Goal: Task Accomplishment & Management: Use online tool/utility

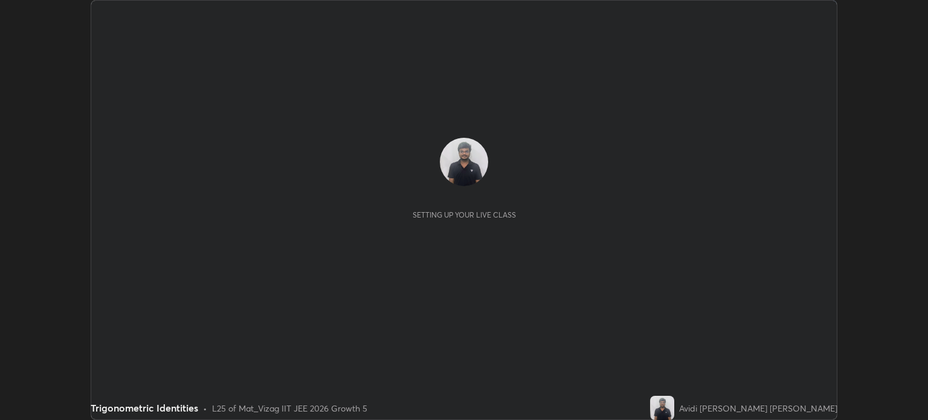
scroll to position [420, 927]
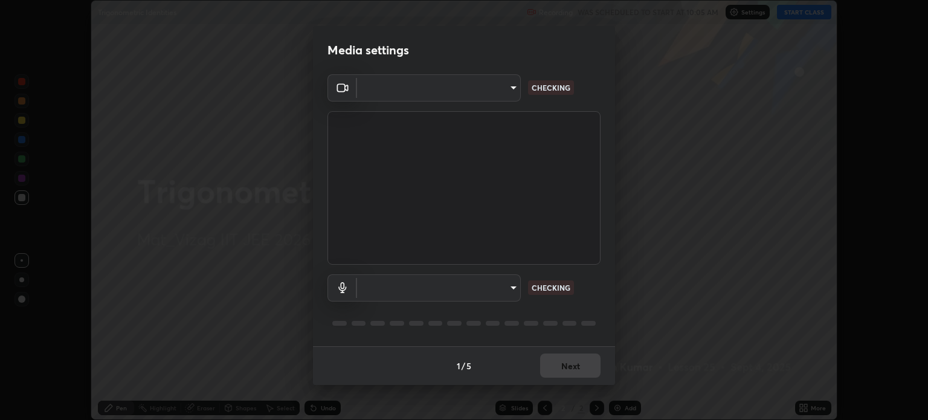
type input "96a72d9c6383d68089b7d443f8f47044f61cfd95309222ab1aac241246f71f91"
type input "communications"
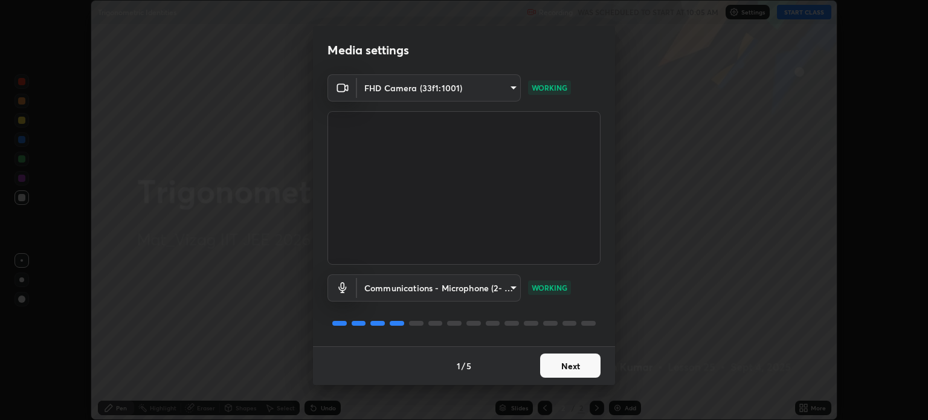
click at [573, 364] on button "Next" at bounding box center [570, 365] width 60 height 24
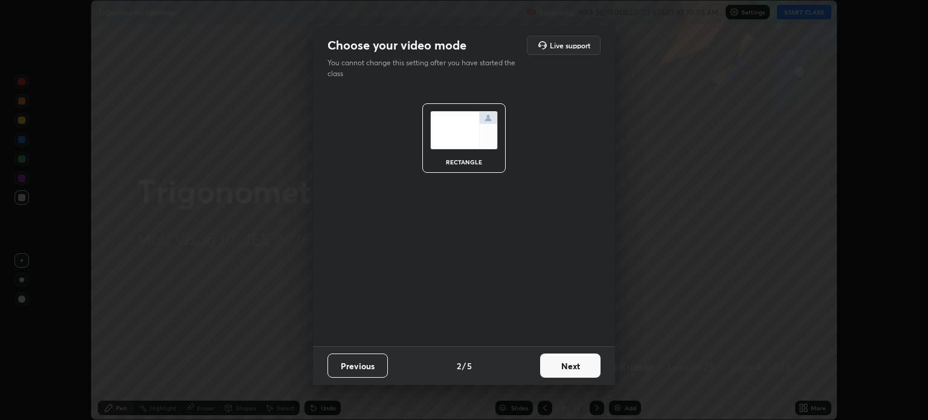
click at [574, 365] on button "Next" at bounding box center [570, 365] width 60 height 24
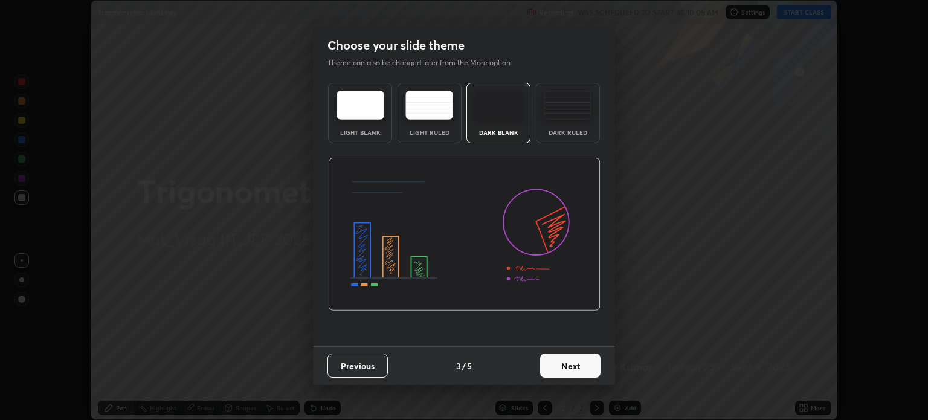
click at [574, 369] on button "Next" at bounding box center [570, 365] width 60 height 24
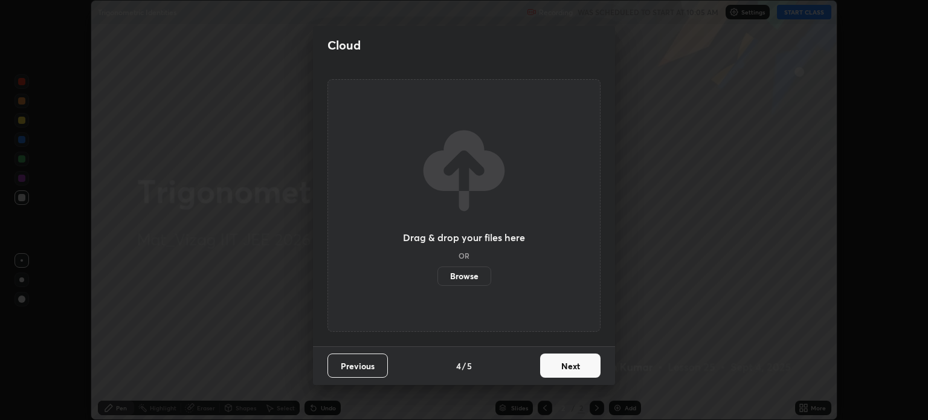
click at [575, 371] on button "Next" at bounding box center [570, 365] width 60 height 24
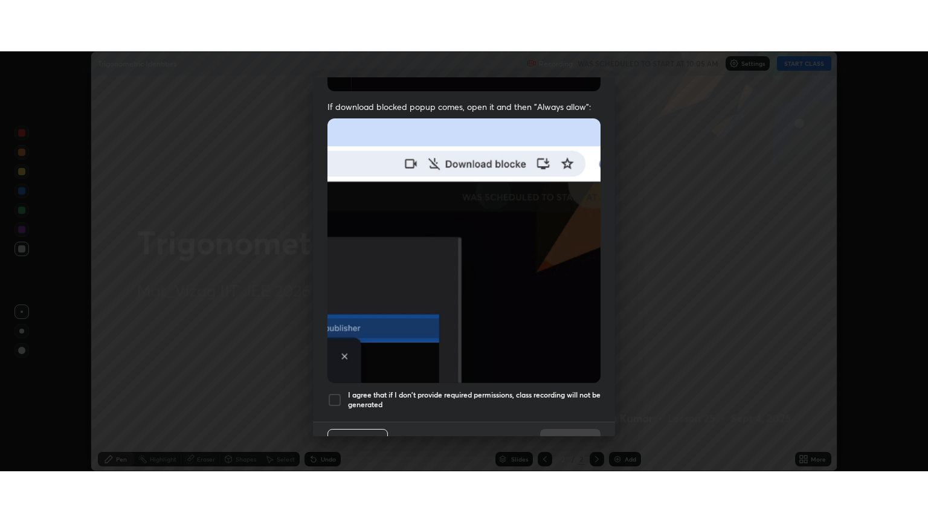
scroll to position [245, 0]
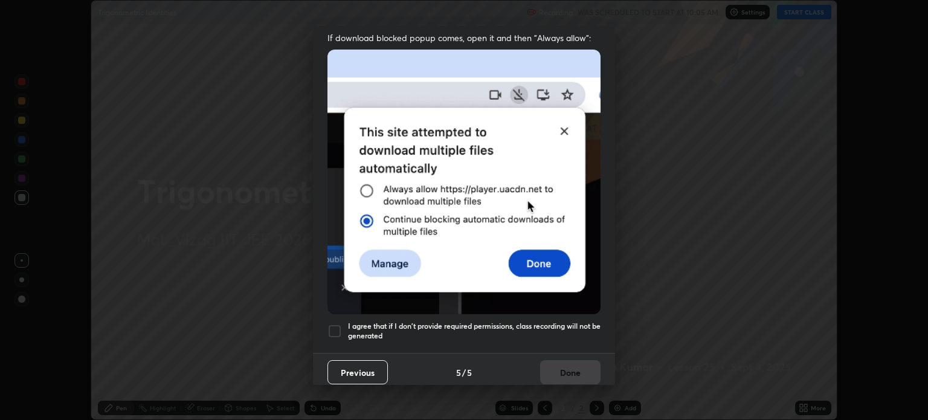
click at [335, 324] on div at bounding box center [334, 331] width 14 height 14
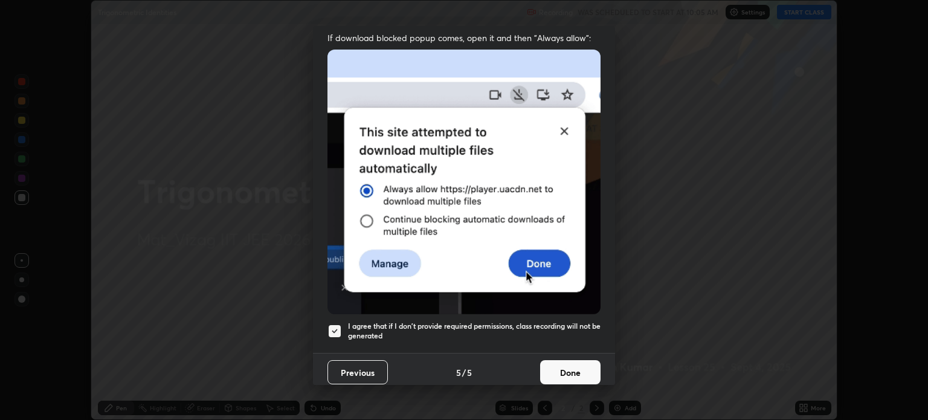
click at [574, 375] on button "Done" at bounding box center [570, 372] width 60 height 24
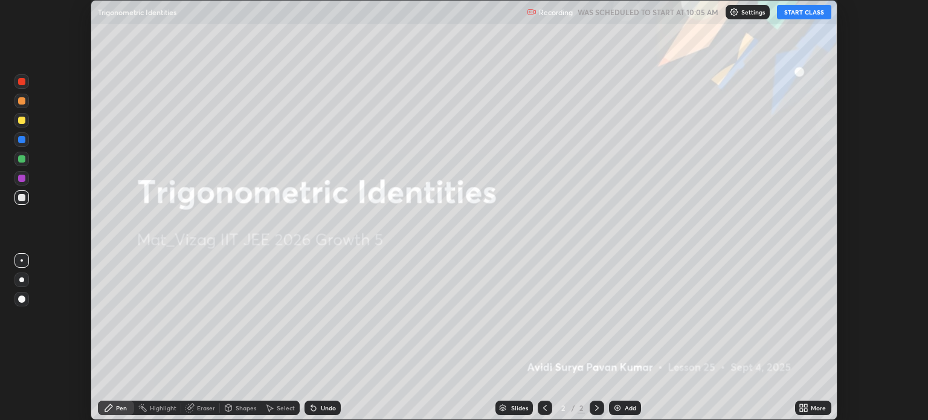
click at [620, 405] on img at bounding box center [617, 408] width 10 height 10
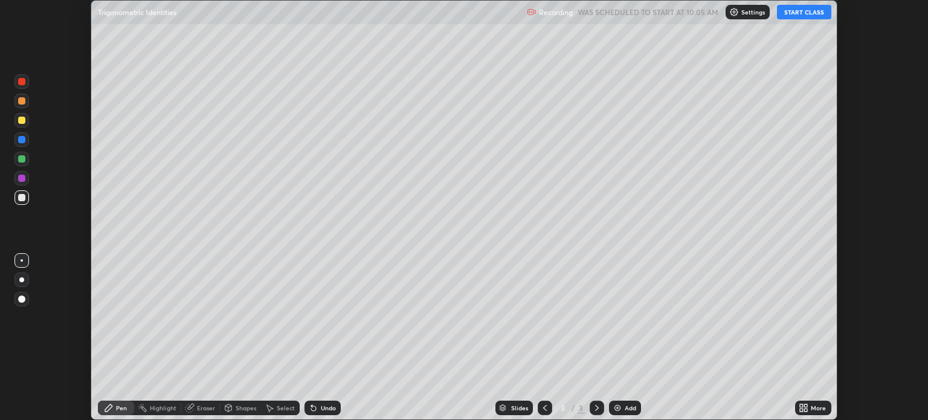
click at [800, 13] on button "START CLASS" at bounding box center [804, 12] width 54 height 14
click at [791, 10] on button "START CLASS" at bounding box center [804, 12] width 54 height 14
click at [812, 405] on div "More" at bounding box center [818, 408] width 15 height 6
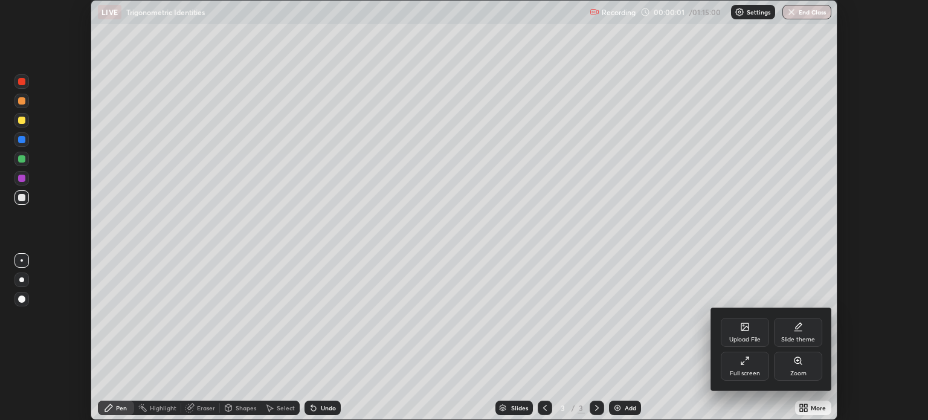
click at [748, 368] on div "Full screen" at bounding box center [745, 366] width 48 height 29
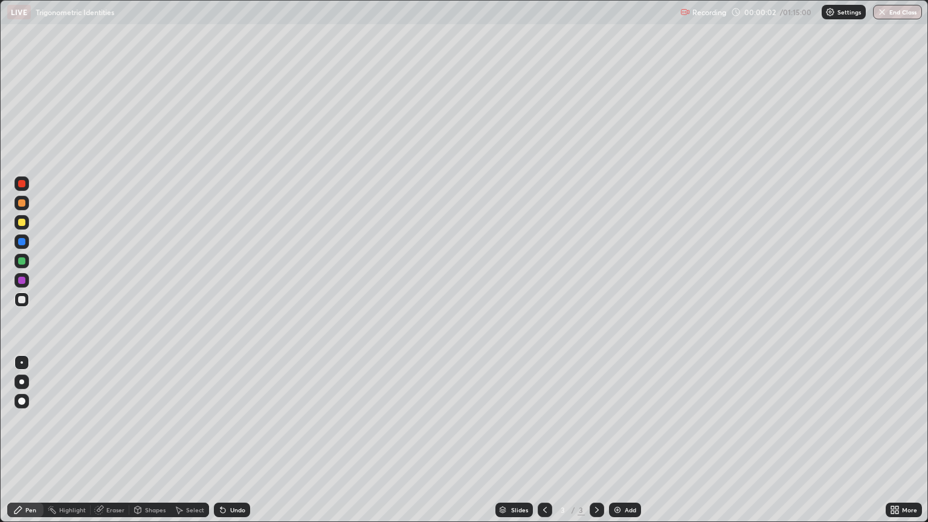
scroll to position [522, 928]
click at [631, 419] on div "Add" at bounding box center [630, 510] width 11 height 6
click at [544, 419] on icon at bounding box center [545, 510] width 10 height 10
click at [623, 419] on div "Add" at bounding box center [625, 510] width 32 height 14
click at [192, 419] on div "Select" at bounding box center [189, 510] width 39 height 14
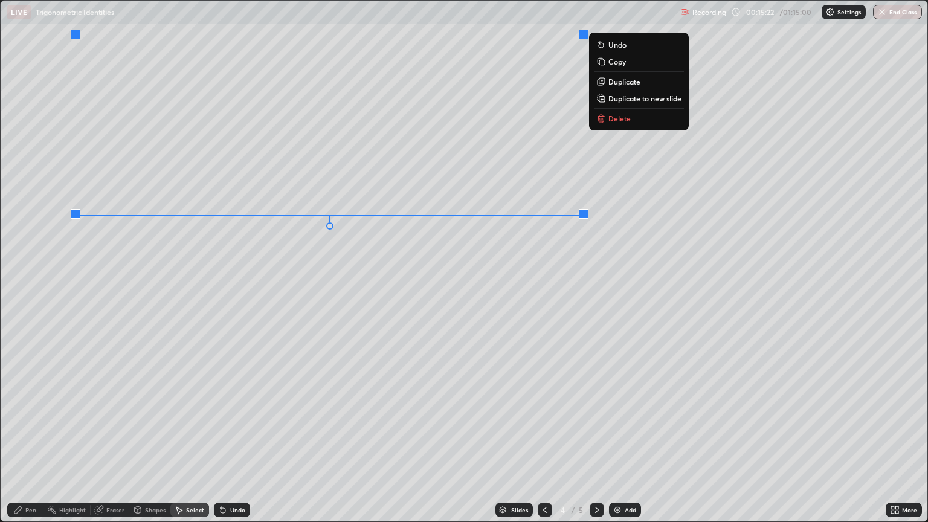
click at [458, 333] on div "0 ° Undo Copy Duplicate Duplicate to new slide Delete" at bounding box center [464, 261] width 927 height 521
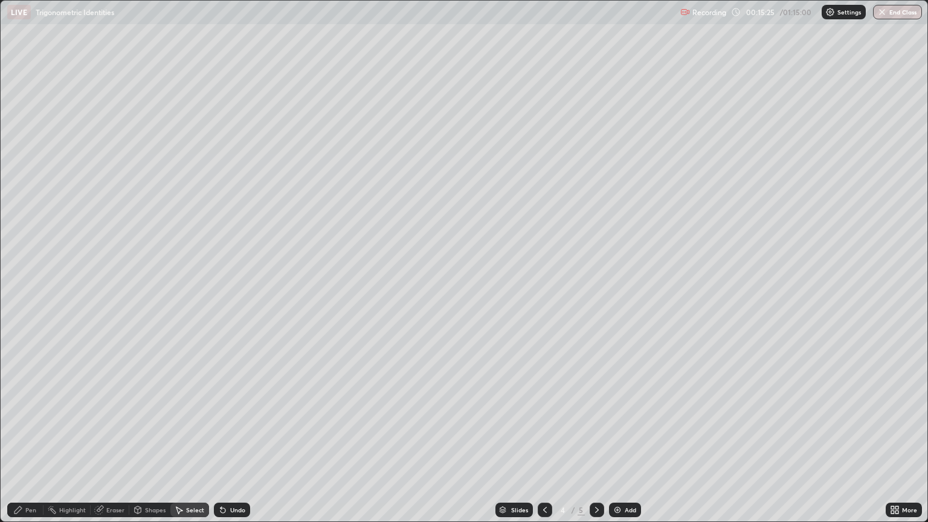
click at [99, 419] on icon at bounding box center [100, 509] width 7 height 6
click at [22, 419] on icon at bounding box center [18, 510] width 10 height 10
click at [630, 419] on div "Add" at bounding box center [625, 510] width 32 height 14
click at [179, 419] on div "Select" at bounding box center [189, 510] width 39 height 14
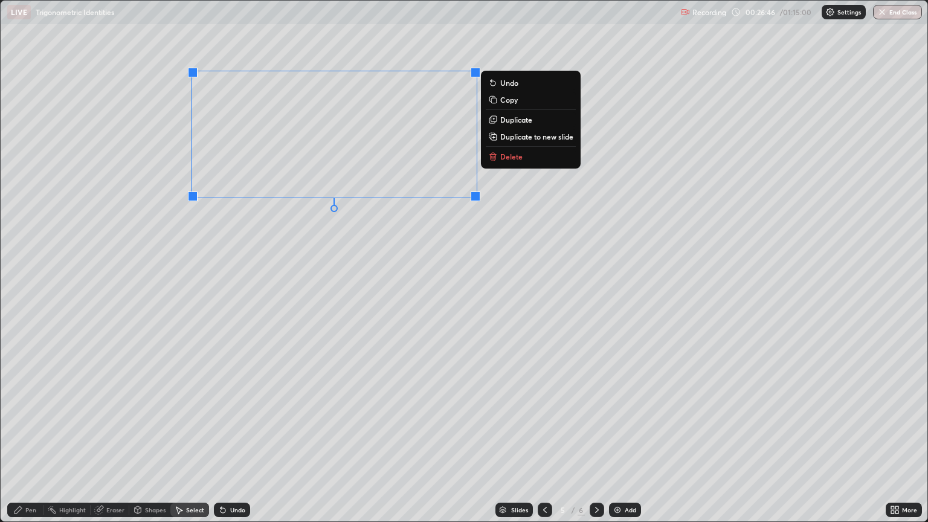
click at [108, 419] on div "Eraser" at bounding box center [115, 510] width 18 height 6
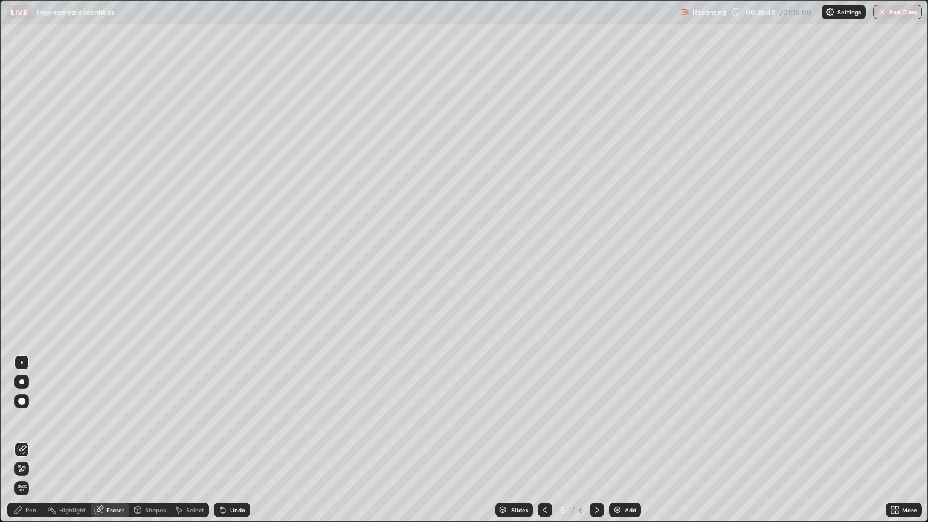
click at [188, 419] on div "Select" at bounding box center [189, 510] width 39 height 14
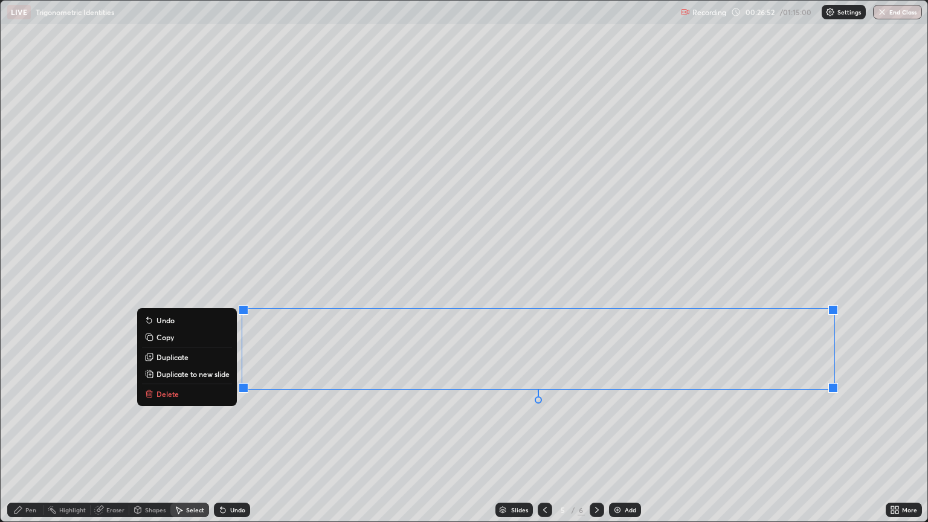
click at [165, 399] on p "Delete" at bounding box center [167, 394] width 22 height 10
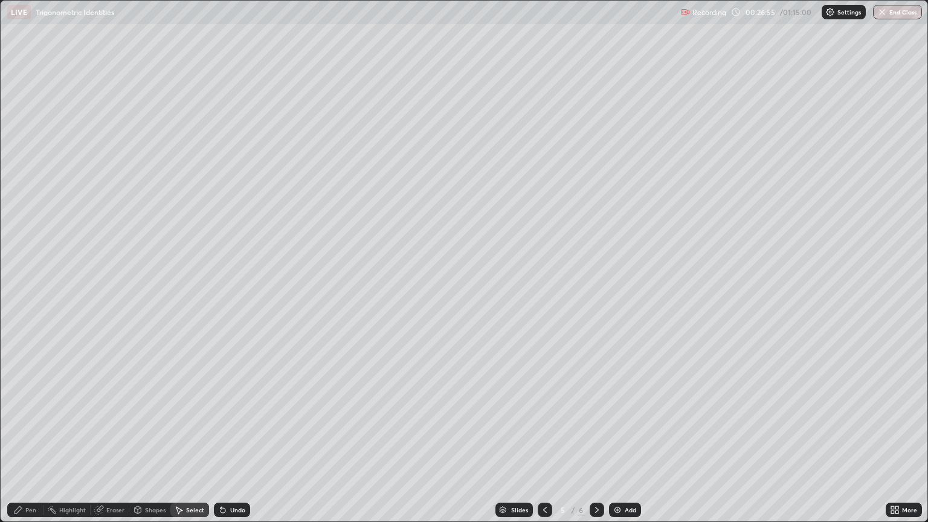
click at [25, 419] on div "Pen" at bounding box center [30, 510] width 11 height 6
click at [120, 419] on div "Eraser" at bounding box center [115, 510] width 18 height 6
click at [27, 419] on div "Pen" at bounding box center [25, 510] width 36 height 14
click at [625, 419] on div "Add" at bounding box center [630, 510] width 11 height 6
click at [542, 419] on icon at bounding box center [545, 510] width 10 height 10
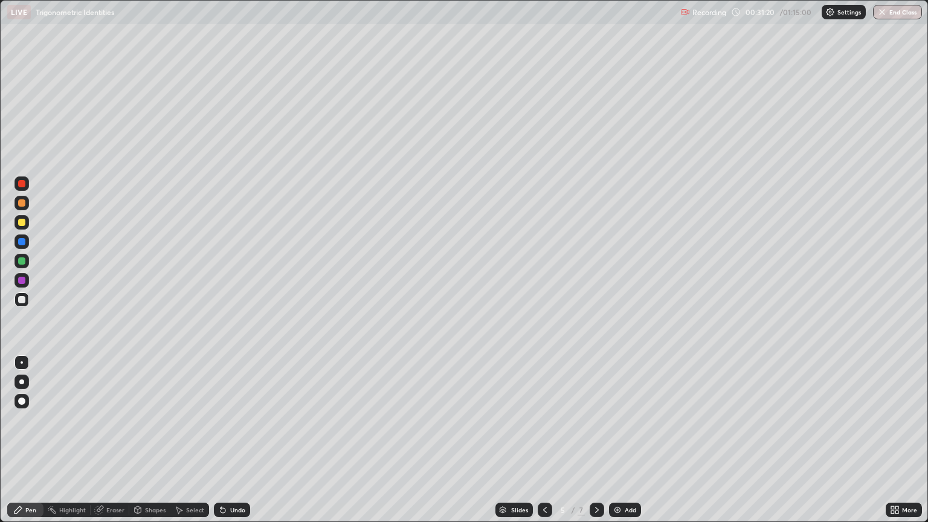
click at [620, 419] on img at bounding box center [617, 510] width 10 height 10
click at [104, 419] on div "Eraser" at bounding box center [110, 510] width 39 height 14
click at [16, 419] on icon at bounding box center [17, 509] width 7 height 7
click at [634, 419] on div "Add" at bounding box center [630, 510] width 11 height 6
click at [622, 419] on div "Add" at bounding box center [625, 510] width 32 height 14
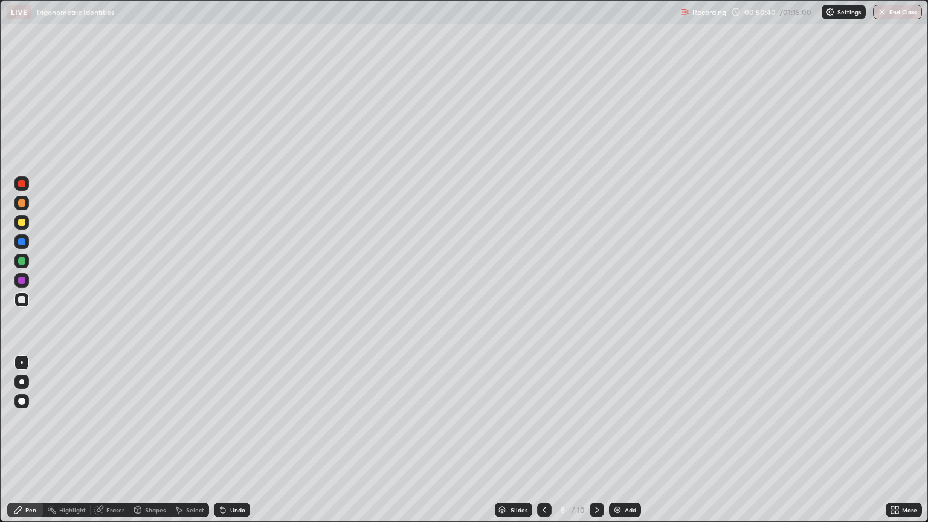
click at [149, 419] on div "Shapes" at bounding box center [155, 510] width 21 height 6
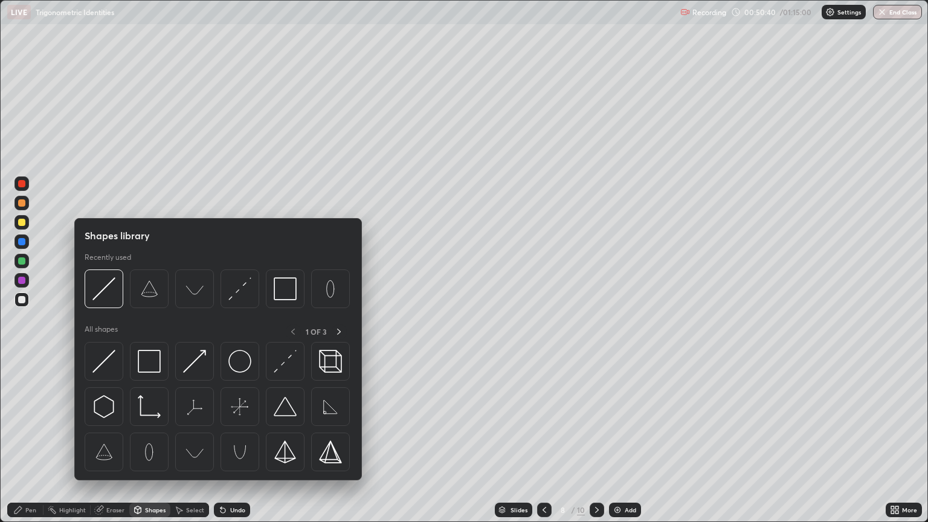
click at [152, 419] on div "Shapes" at bounding box center [155, 510] width 21 height 6
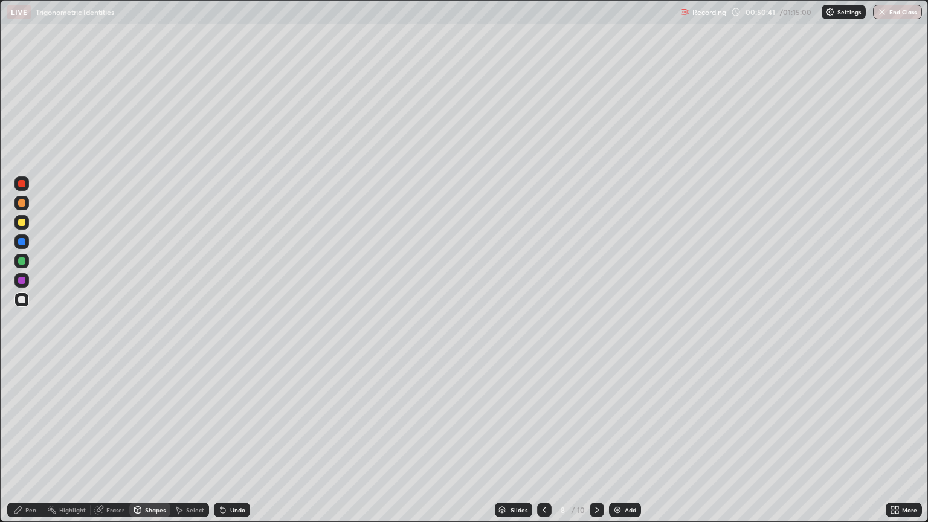
click at [114, 419] on div "Eraser" at bounding box center [115, 510] width 18 height 6
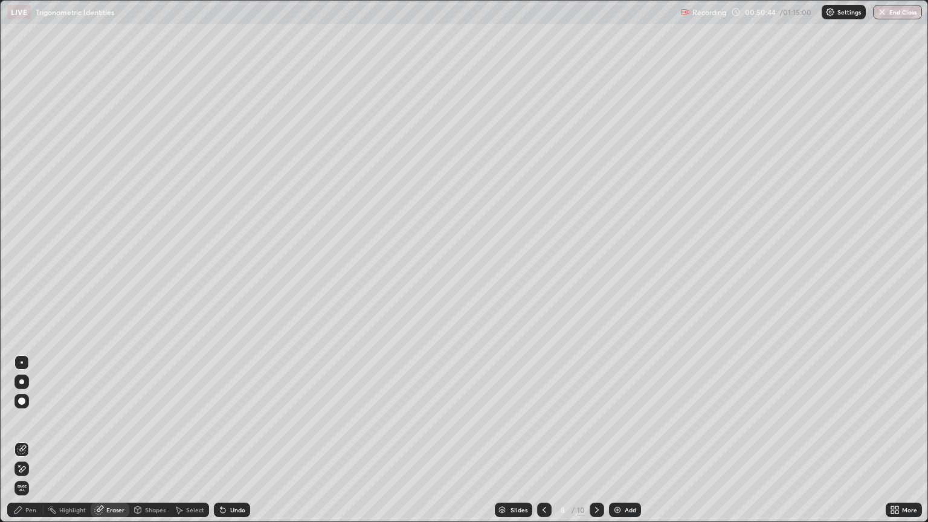
click at [31, 419] on div "Pen" at bounding box center [30, 510] width 11 height 6
click at [115, 419] on div "Eraser" at bounding box center [115, 510] width 18 height 6
click at [24, 419] on div "Pen" at bounding box center [25, 510] width 36 height 14
click at [634, 419] on div "Add" at bounding box center [625, 510] width 32 height 14
click at [120, 419] on div "Eraser" at bounding box center [115, 510] width 18 height 6
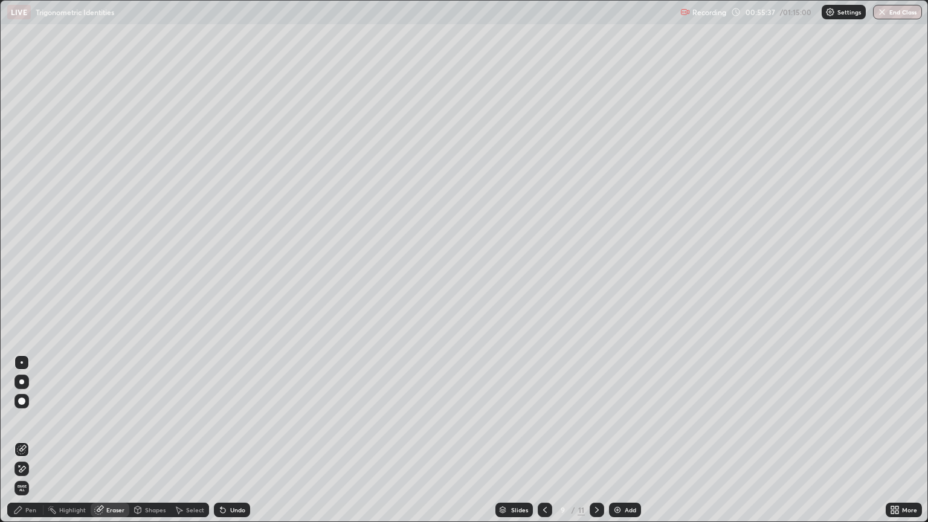
click at [25, 419] on div "Pen" at bounding box center [25, 510] width 36 height 14
click at [126, 419] on div "Eraser" at bounding box center [110, 510] width 39 height 14
click at [33, 419] on div "Pen" at bounding box center [30, 510] width 11 height 6
click at [551, 419] on div at bounding box center [545, 510] width 14 height 14
click at [594, 419] on icon at bounding box center [597, 510] width 10 height 10
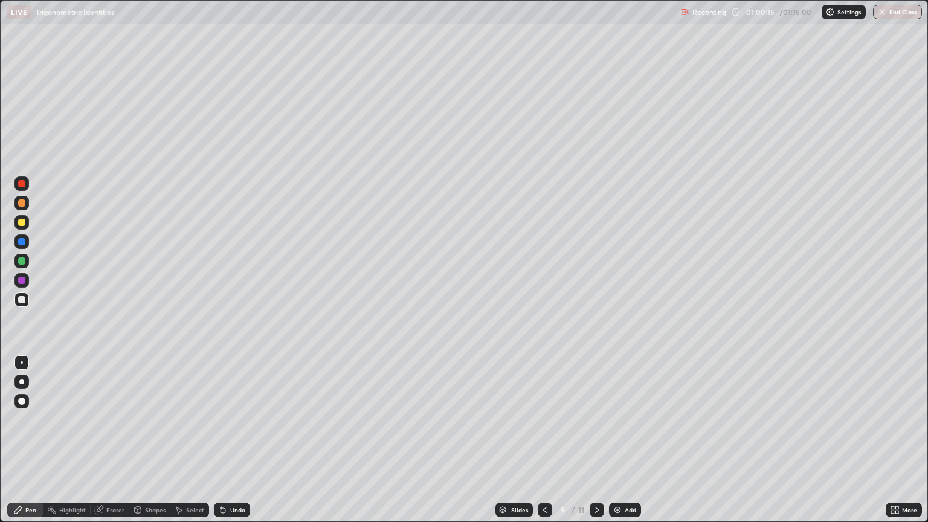
click at [618, 419] on div "Add" at bounding box center [625, 510] width 32 height 14
click at [112, 419] on div "Eraser" at bounding box center [115, 510] width 18 height 6
click at [30, 419] on div "Pen" at bounding box center [25, 510] width 36 height 14
click at [120, 419] on div "Eraser" at bounding box center [115, 510] width 18 height 6
click at [28, 419] on div "Pen" at bounding box center [25, 510] width 36 height 14
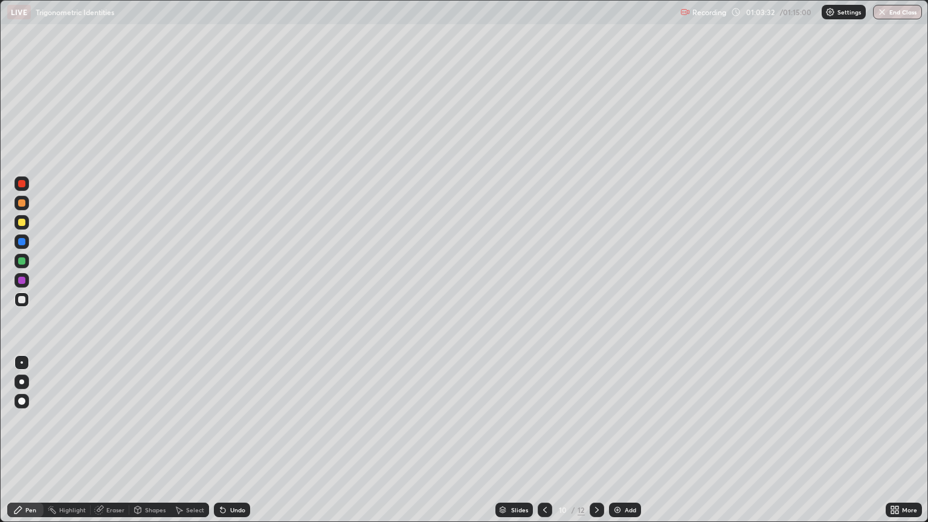
click at [626, 419] on div "Add" at bounding box center [630, 510] width 11 height 6
click at [544, 419] on icon at bounding box center [545, 510] width 10 height 10
click at [592, 419] on icon at bounding box center [597, 510] width 10 height 10
click at [884, 15] on img "button" at bounding box center [882, 12] width 10 height 10
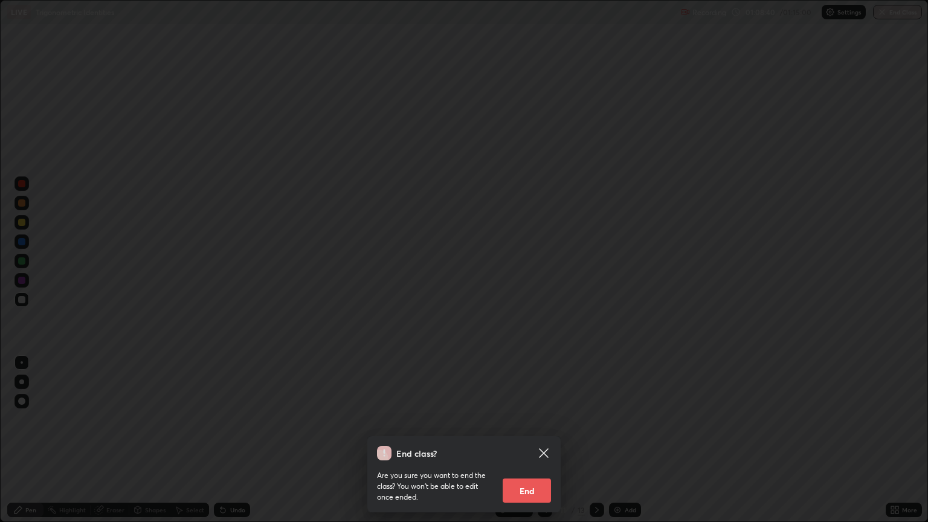
click at [545, 419] on icon at bounding box center [543, 453] width 14 height 14
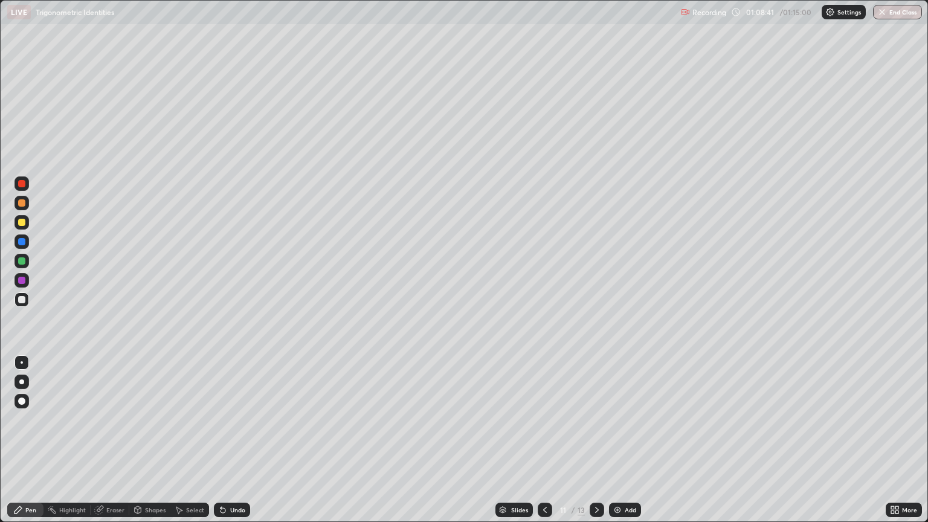
click at [544, 419] on icon at bounding box center [545, 510] width 10 height 10
click at [543, 419] on icon at bounding box center [545, 510] width 4 height 6
click at [544, 419] on icon at bounding box center [545, 510] width 10 height 10
click at [542, 419] on div at bounding box center [545, 510] width 14 height 14
click at [595, 419] on icon at bounding box center [597, 510] width 10 height 10
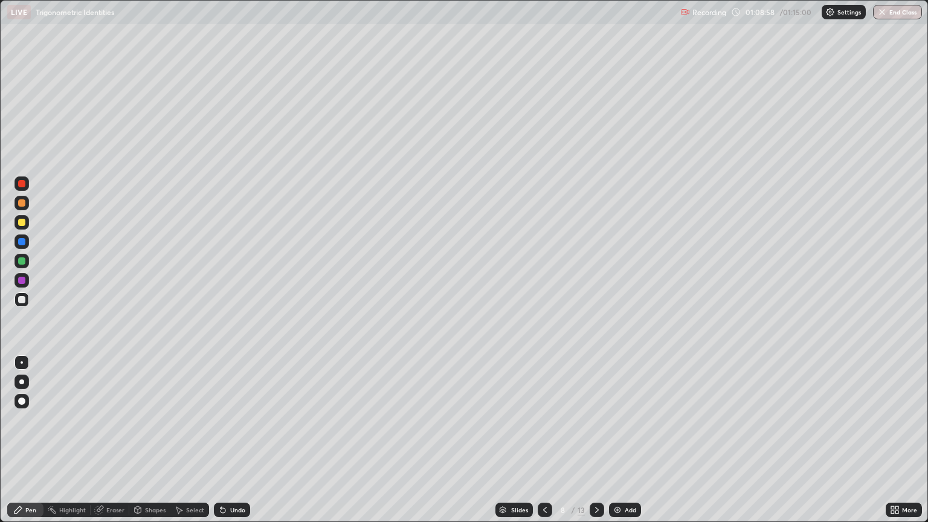
click at [111, 419] on div "Eraser" at bounding box center [110, 510] width 39 height 14
click at [28, 419] on div "Pen" at bounding box center [30, 510] width 11 height 6
click at [114, 419] on div "Eraser" at bounding box center [115, 510] width 18 height 6
click at [541, 419] on div at bounding box center [545, 510] width 14 height 14
click at [27, 419] on div "Pen" at bounding box center [25, 510] width 36 height 14
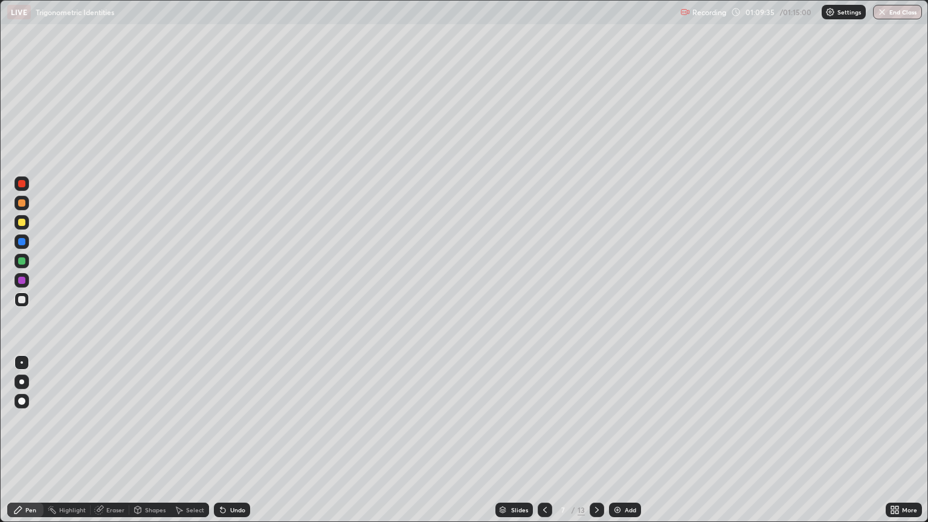
click at [220, 419] on icon at bounding box center [220, 507] width 1 height 1
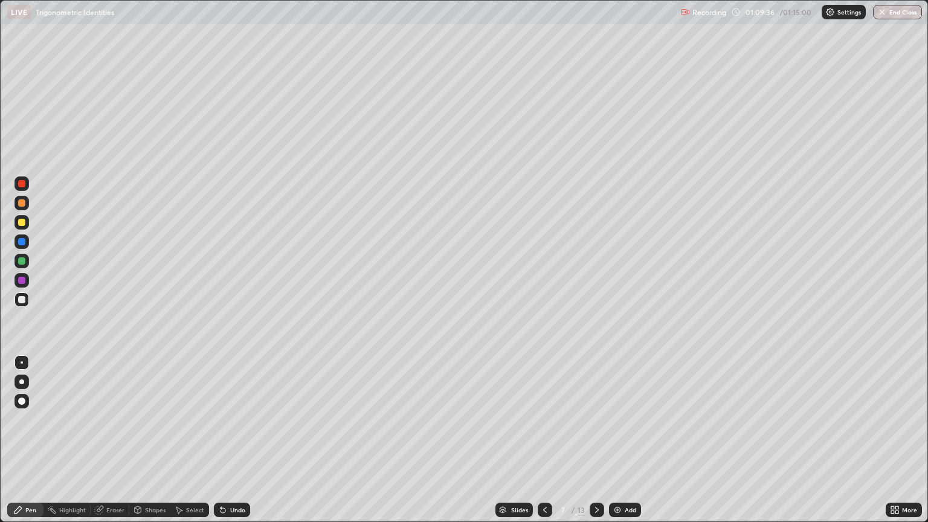
click at [220, 419] on icon at bounding box center [222, 510] width 5 height 5
click at [227, 419] on div "Undo" at bounding box center [232, 510] width 36 height 14
click at [228, 419] on div "Undo" at bounding box center [232, 510] width 36 height 14
click at [230, 419] on div "Undo" at bounding box center [237, 510] width 15 height 6
click at [228, 419] on div "Undo" at bounding box center [232, 510] width 36 height 14
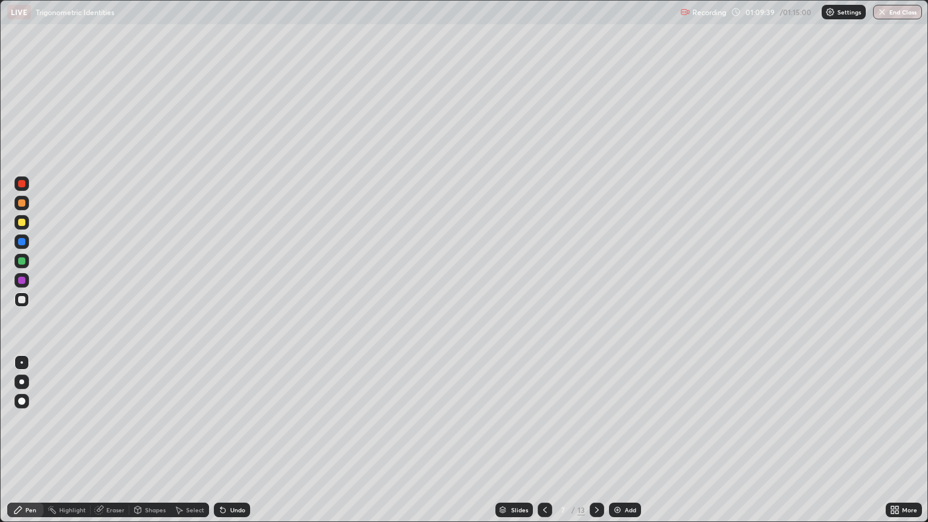
click at [228, 419] on div "Undo" at bounding box center [232, 510] width 36 height 14
click at [226, 419] on div "Undo" at bounding box center [232, 510] width 36 height 14
click at [116, 419] on div "Eraser" at bounding box center [110, 510] width 39 height 14
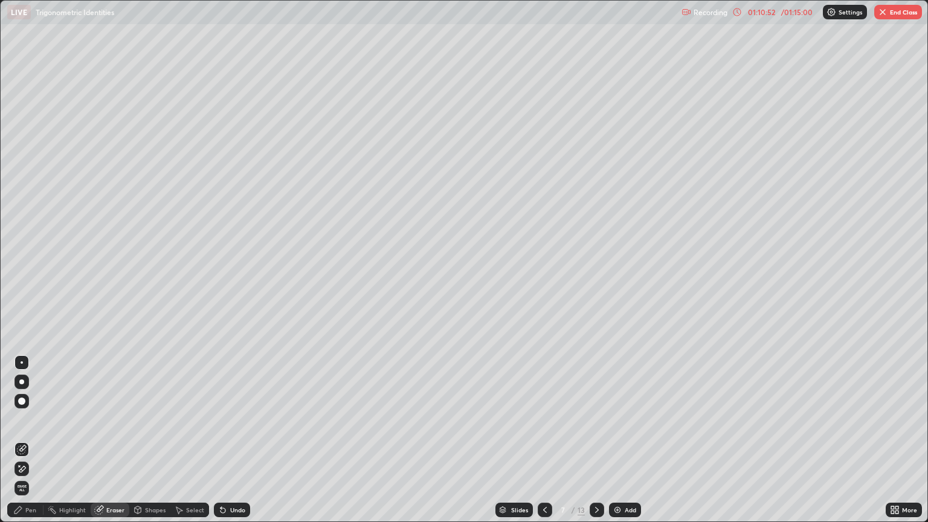
click at [28, 419] on div "Pen" at bounding box center [30, 510] width 11 height 6
click at [226, 419] on div "Undo" at bounding box center [232, 510] width 36 height 14
click at [221, 419] on icon at bounding box center [222, 510] width 5 height 5
click at [220, 419] on icon at bounding box center [220, 507] width 1 height 1
click at [544, 419] on icon at bounding box center [545, 510] width 10 height 10
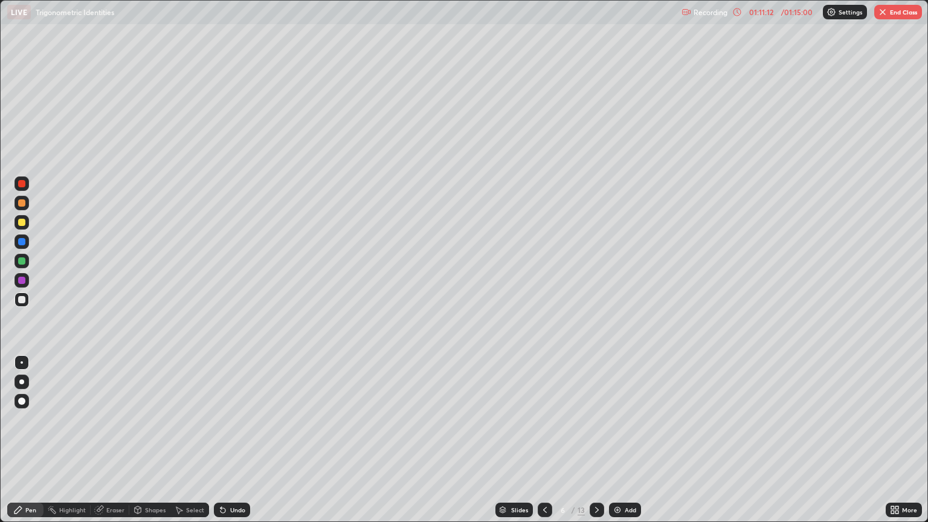
click at [544, 419] on icon at bounding box center [545, 510] width 10 height 10
click at [541, 419] on div at bounding box center [545, 510] width 14 height 14
click at [524, 419] on div "Slides" at bounding box center [513, 510] width 37 height 14
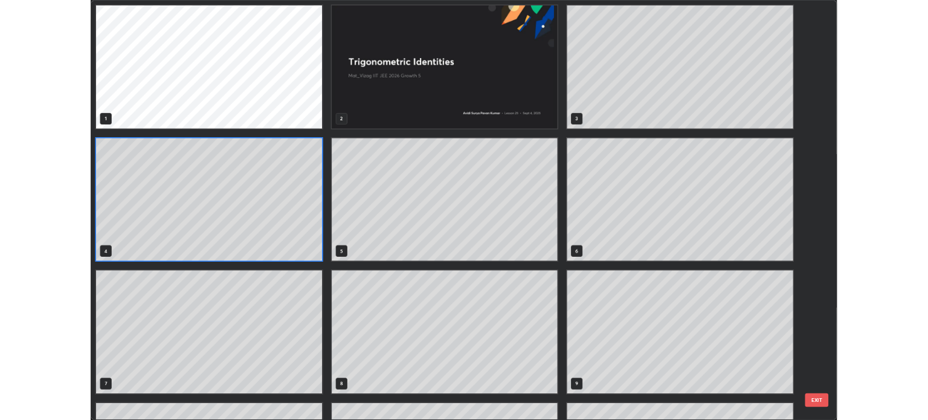
scroll to position [517, 920]
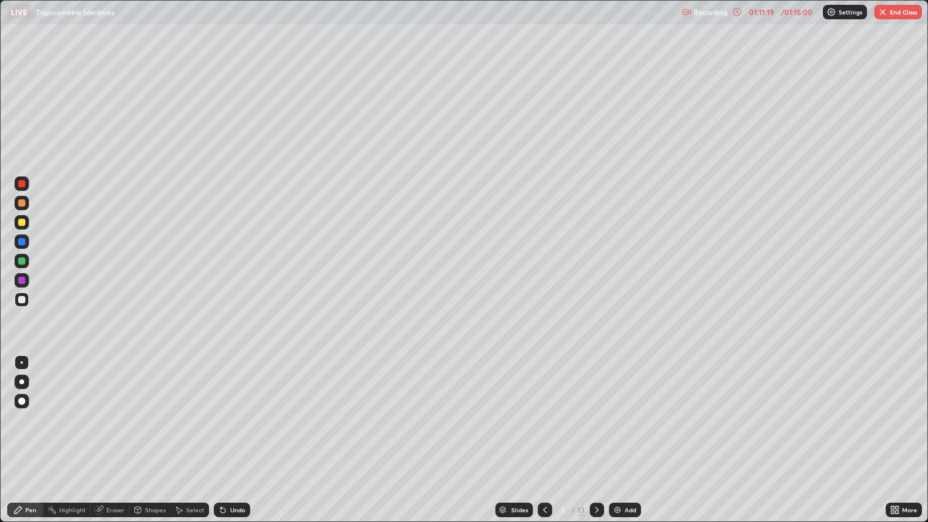
click at [894, 10] on button "End Class" at bounding box center [898, 12] width 48 height 14
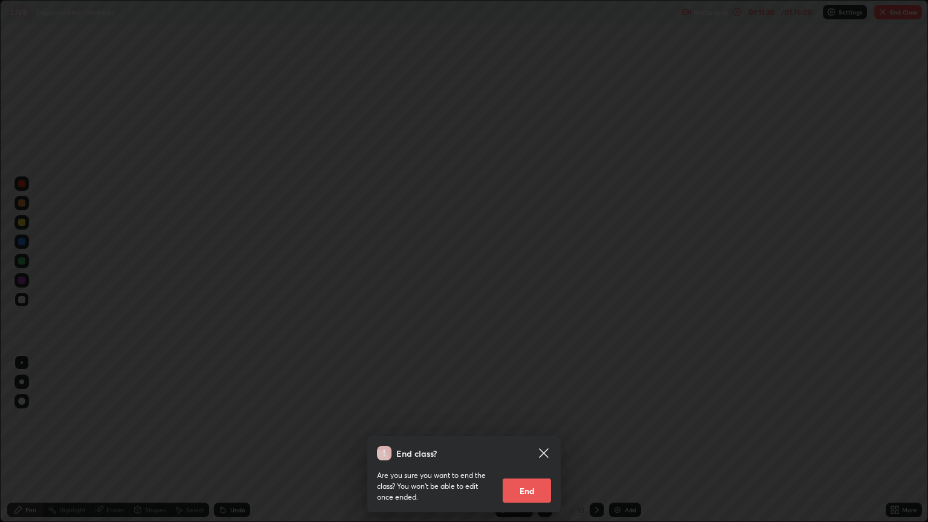
click at [529, 419] on button "End" at bounding box center [527, 490] width 48 height 24
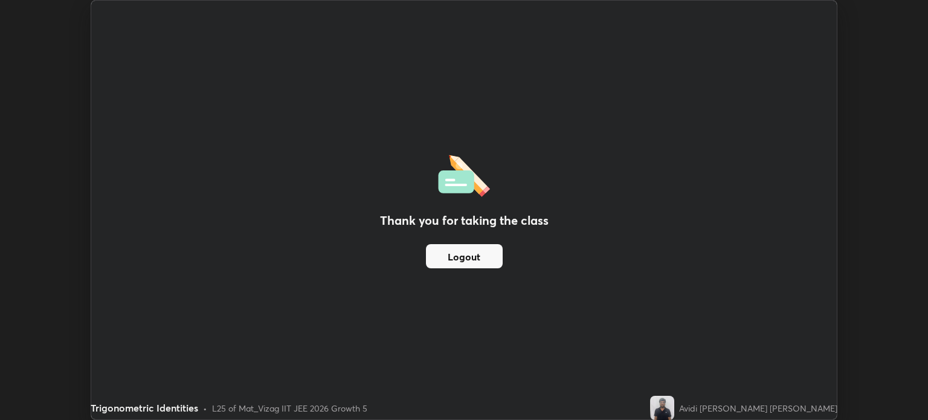
scroll to position [59978, 59471]
